Goal: Navigation & Orientation: Find specific page/section

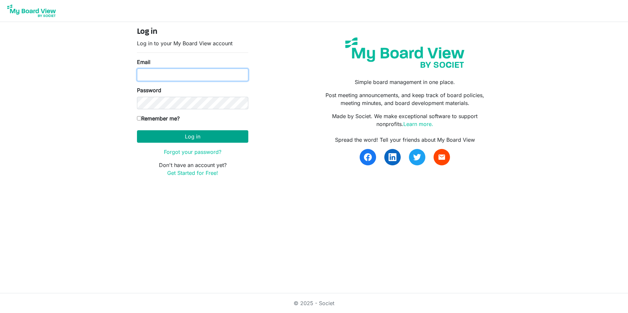
type input "[EMAIL_ADDRESS][DOMAIN_NAME]"
click at [196, 139] on button "Log in" at bounding box center [192, 136] width 111 height 12
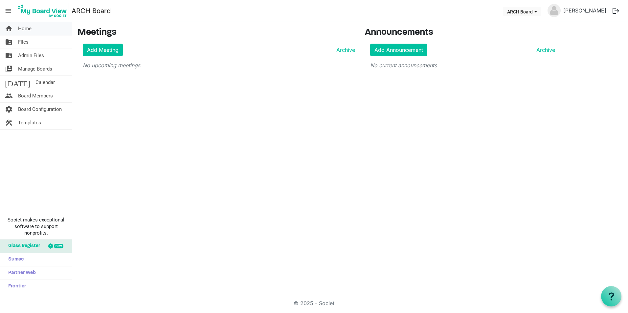
click at [35, 35] on link "home Home" at bounding box center [36, 28] width 72 height 13
click at [35, 41] on link "folder_shared Files" at bounding box center [36, 41] width 72 height 13
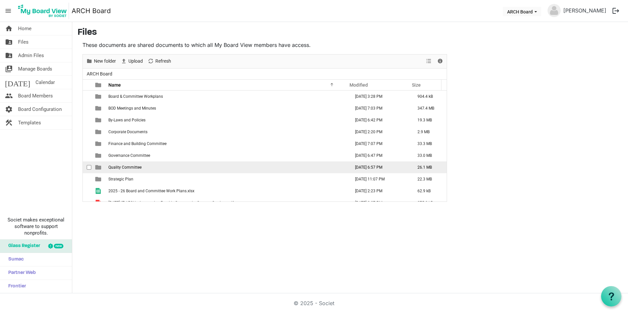
click at [134, 168] on span "Quality Committee" at bounding box center [124, 167] width 33 height 5
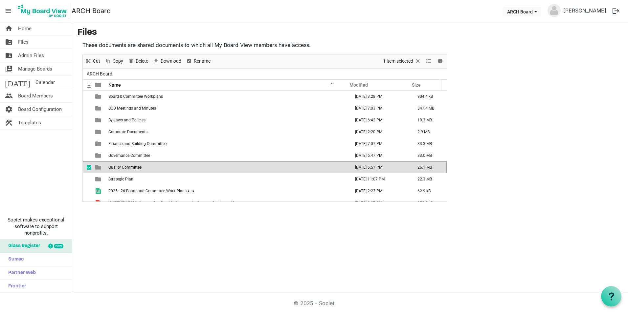
click at [134, 168] on span "Quality Committee" at bounding box center [124, 167] width 33 height 5
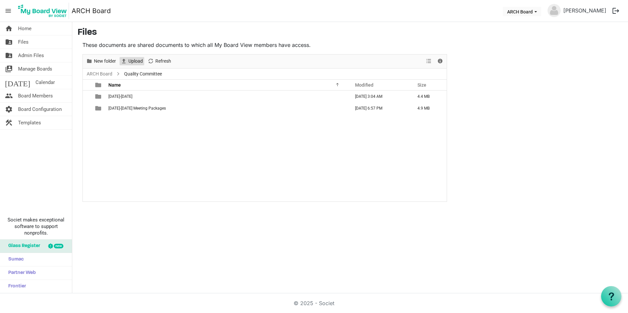
click at [134, 59] on span "Upload" at bounding box center [136, 61] width 16 height 8
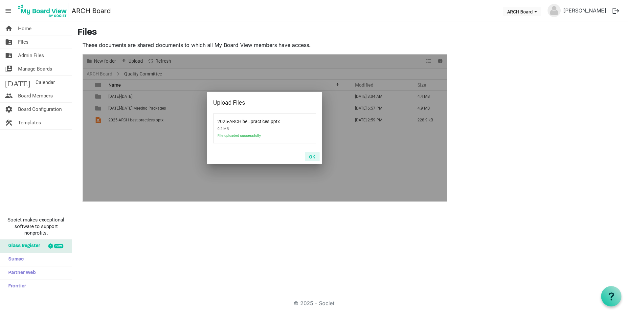
click at [310, 154] on button "OK" at bounding box center [312, 156] width 15 height 9
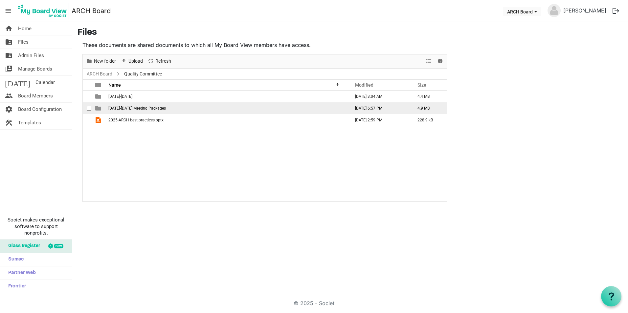
click at [168, 109] on td "2024-2025 Meeting Packages" at bounding box center [227, 108] width 242 height 12
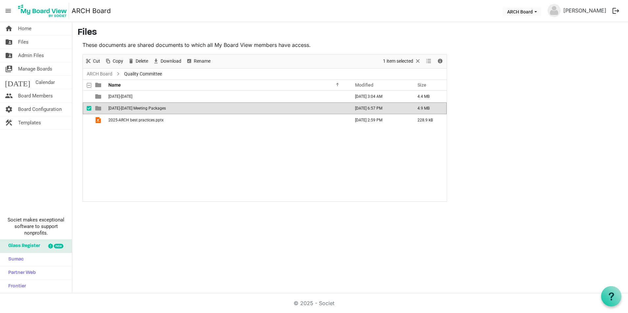
click at [168, 109] on td "2024-2025 Meeting Packages" at bounding box center [227, 108] width 242 height 12
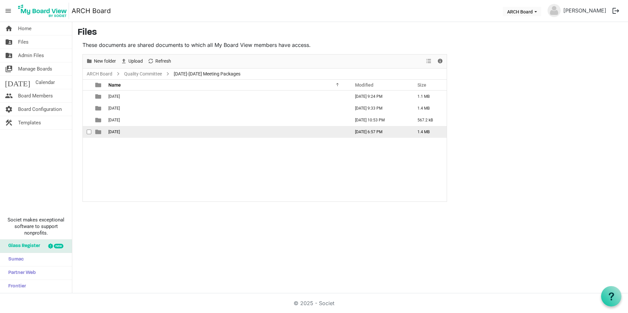
click at [146, 130] on td "2025-01-15" at bounding box center [227, 132] width 242 height 12
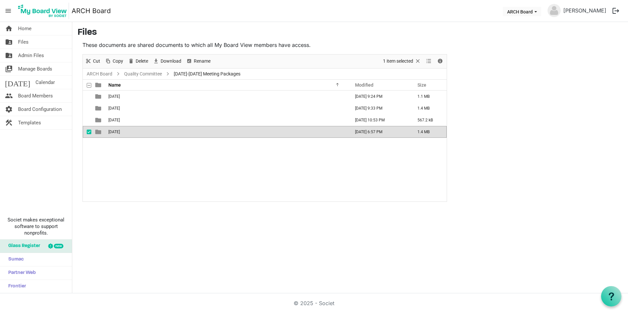
click at [146, 130] on td "2025-01-15" at bounding box center [227, 132] width 242 height 12
